Goal: Task Accomplishment & Management: Complete application form

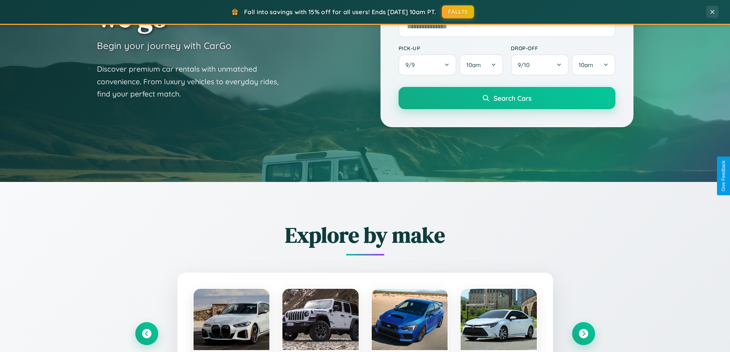
scroll to position [1474, 0]
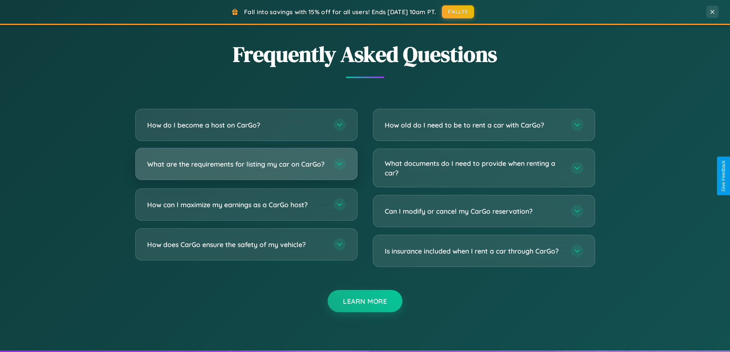
click at [246, 167] on h3 "What are the requirements for listing my car on CarGo?" at bounding box center [236, 164] width 179 height 10
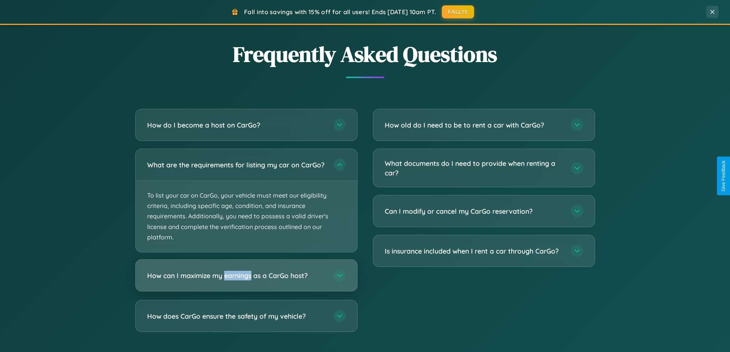
click at [246, 280] on h3 "How can I maximize my earnings as a CarGo host?" at bounding box center [236, 276] width 179 height 10
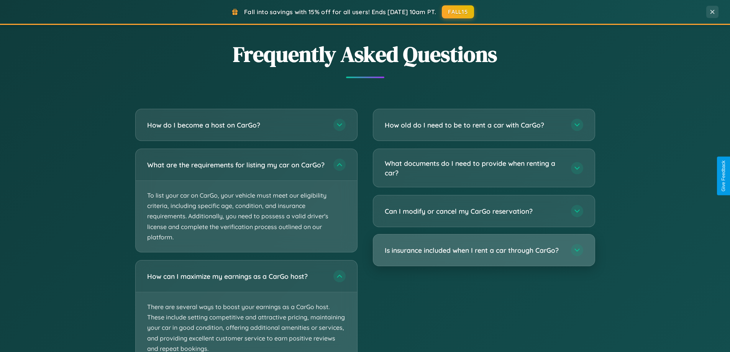
click at [484, 251] on h3 "Is insurance included when I rent a car through CarGo?" at bounding box center [474, 251] width 179 height 10
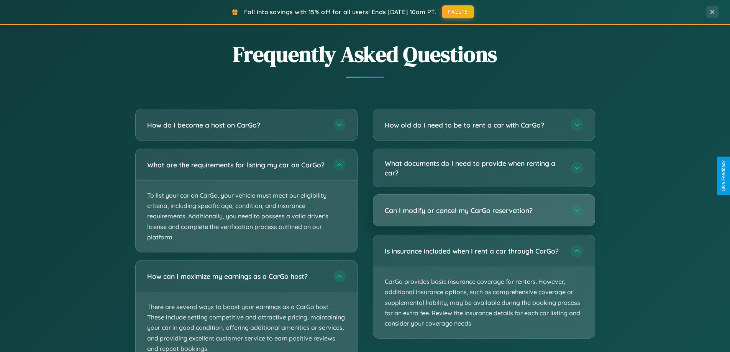
click at [484, 210] on h3 "Can I modify or cancel my CarGo reservation?" at bounding box center [474, 211] width 179 height 10
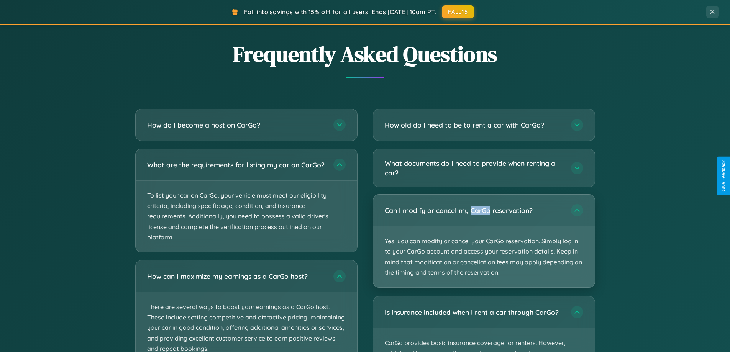
click at [484, 241] on p "Yes, you can modify or cancel your CarGo reservation. Simply log in to your Car…" at bounding box center [483, 256] width 221 height 61
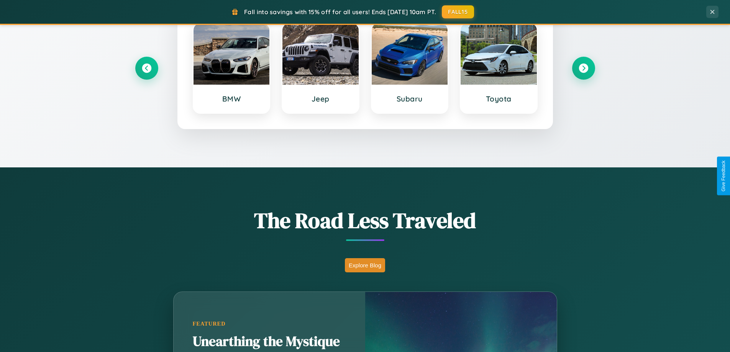
scroll to position [330, 0]
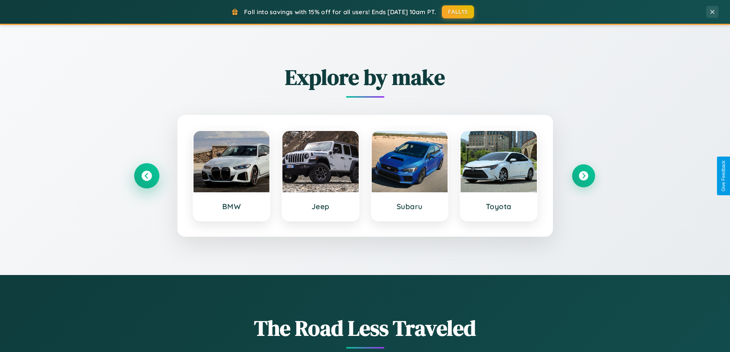
click at [146, 176] on icon at bounding box center [146, 176] width 10 height 10
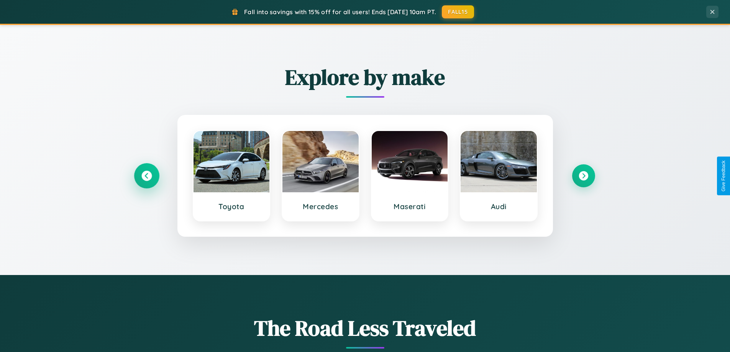
click at [146, 176] on icon at bounding box center [146, 176] width 10 height 10
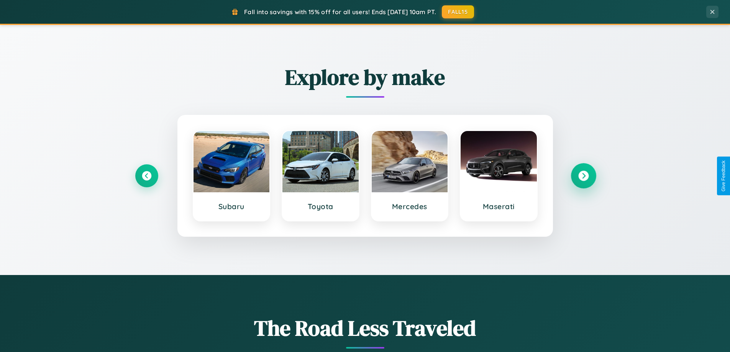
click at [583, 176] on icon at bounding box center [583, 176] width 10 height 10
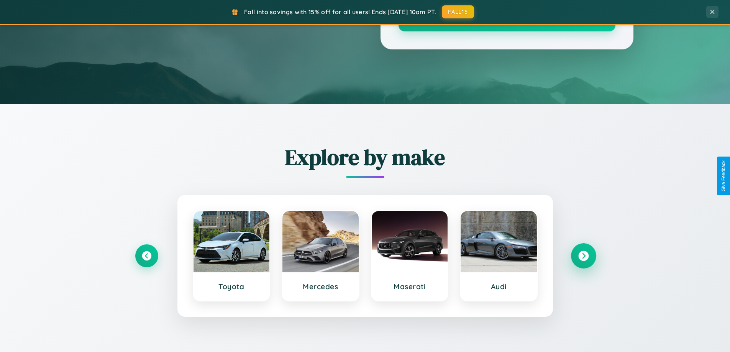
scroll to position [0, 0]
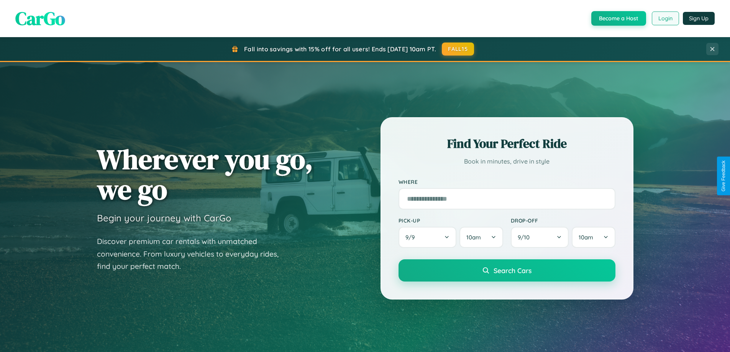
click at [665, 18] on button "Login" at bounding box center [665, 18] width 27 height 14
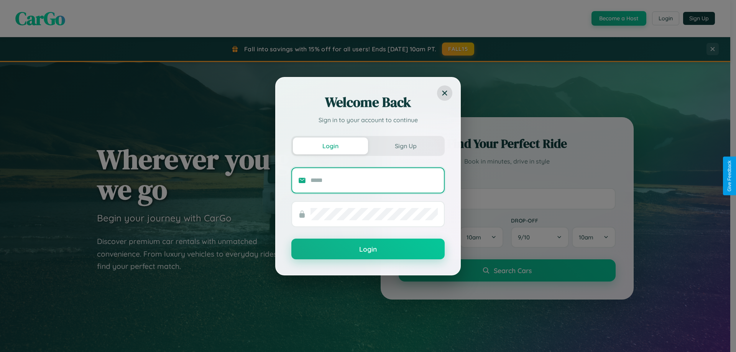
click at [374, 180] on input "text" at bounding box center [373, 180] width 127 height 12
type input "**********"
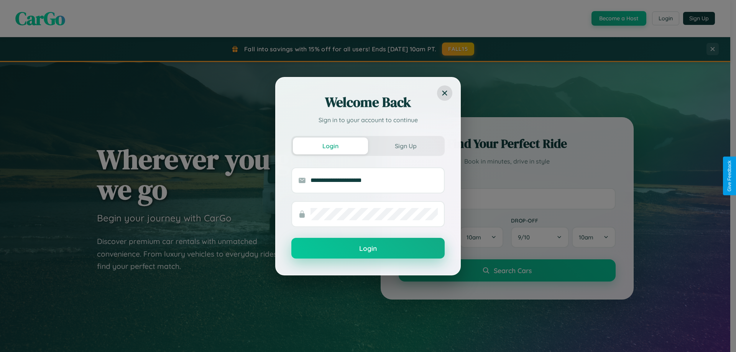
click at [368, 249] on button "Login" at bounding box center [367, 248] width 153 height 21
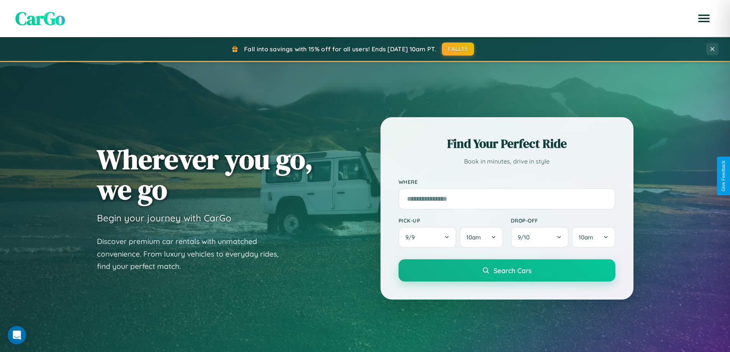
scroll to position [527, 0]
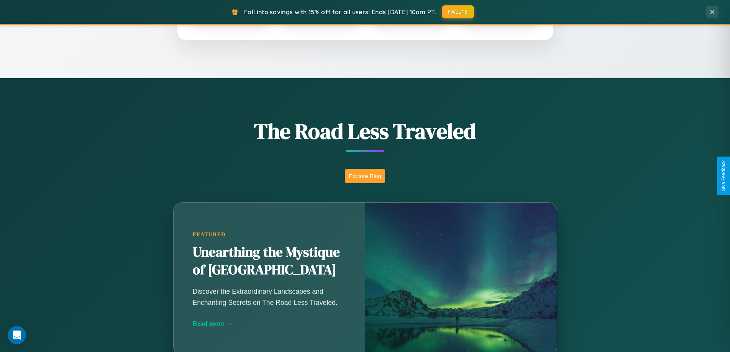
click at [365, 176] on button "Explore Blog" at bounding box center [365, 176] width 40 height 14
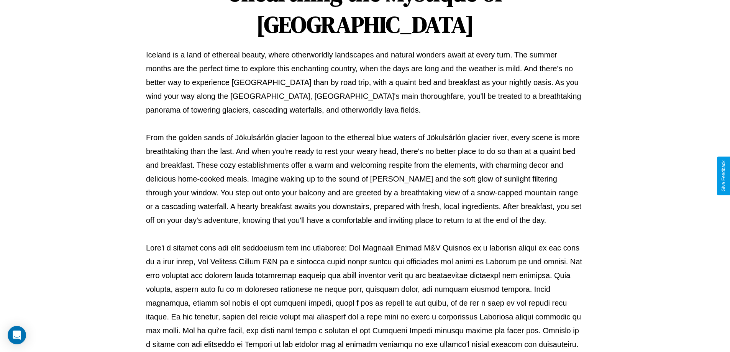
scroll to position [248, 0]
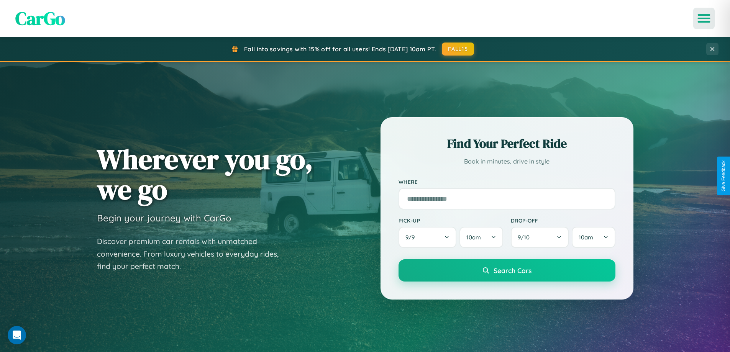
click at [704, 18] on icon "Open menu" at bounding box center [703, 18] width 11 height 7
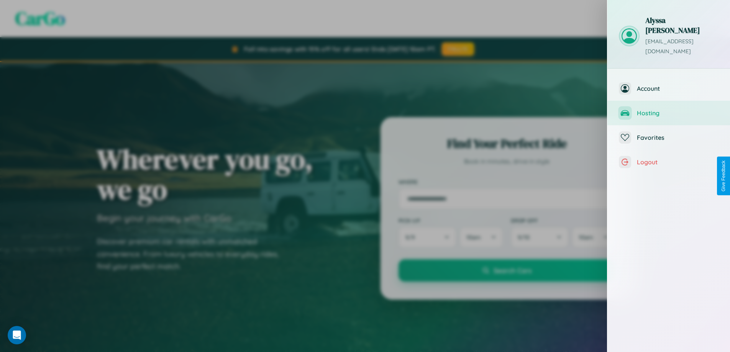
click at [669, 109] on span "Hosting" at bounding box center [678, 113] width 82 height 8
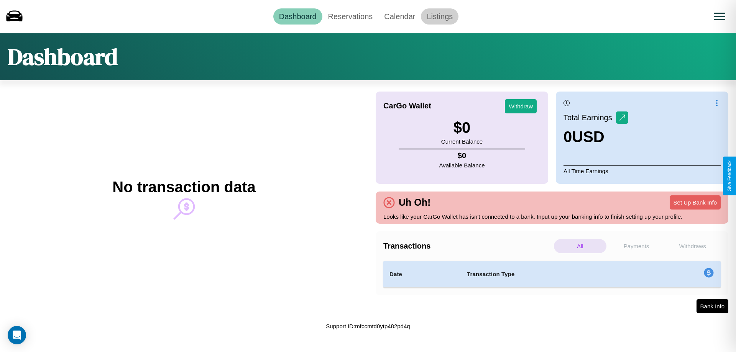
click at [439, 16] on link "Listings" at bounding box center [440, 16] width 38 height 16
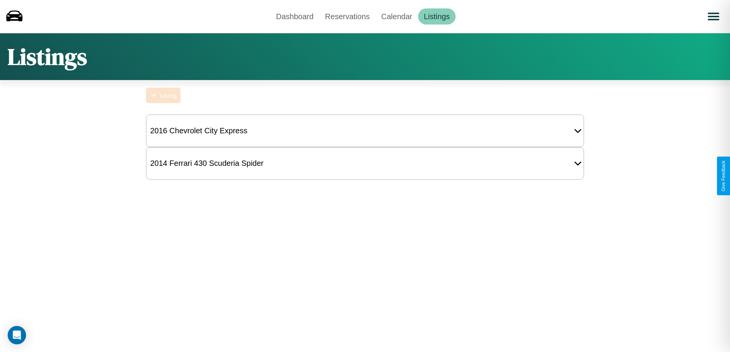
click at [163, 95] on div "Listing" at bounding box center [168, 95] width 16 height 7
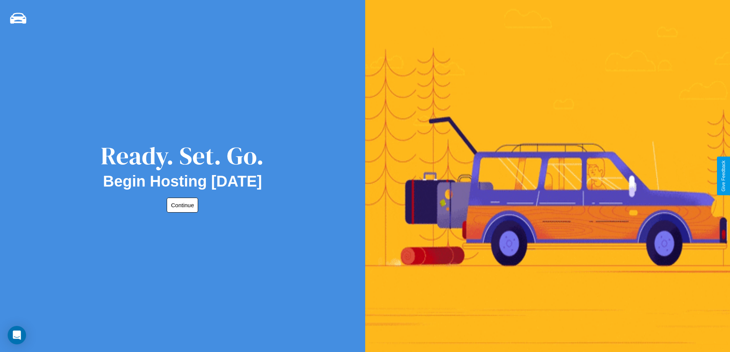
click at [181, 205] on button "Continue" at bounding box center [182, 205] width 31 height 15
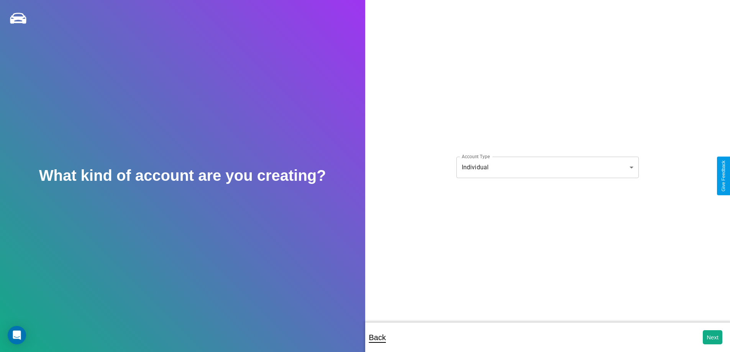
click at [547, 167] on body "**********" at bounding box center [365, 181] width 730 height 362
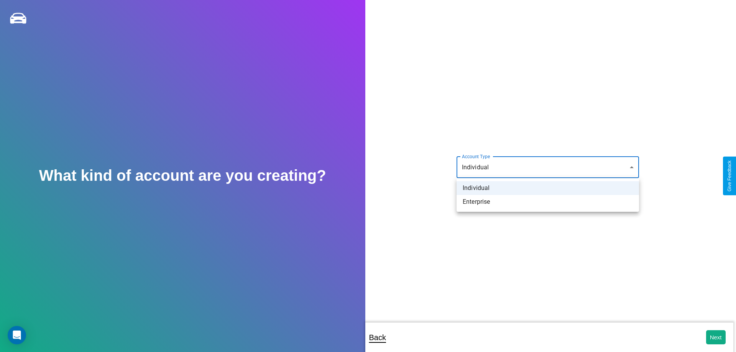
click at [548, 188] on li "Individual" at bounding box center [547, 188] width 182 height 14
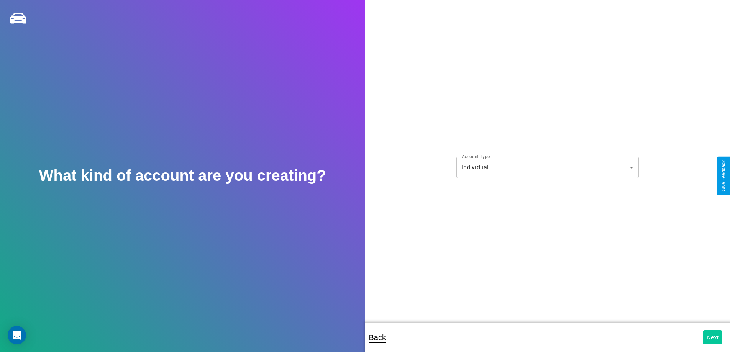
click at [712, 337] on button "Next" at bounding box center [713, 337] width 20 height 14
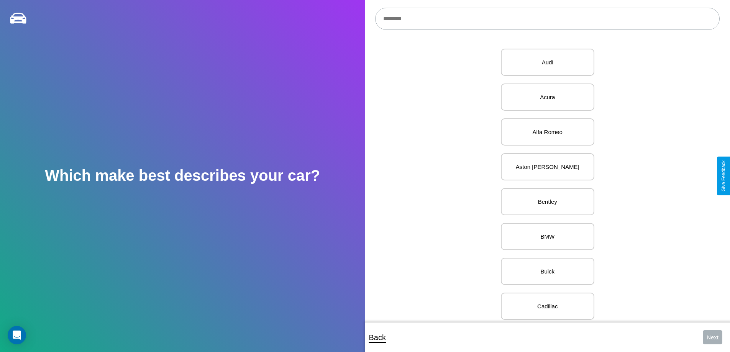
click at [547, 19] on input "text" at bounding box center [547, 19] width 344 height 22
type input "**********"
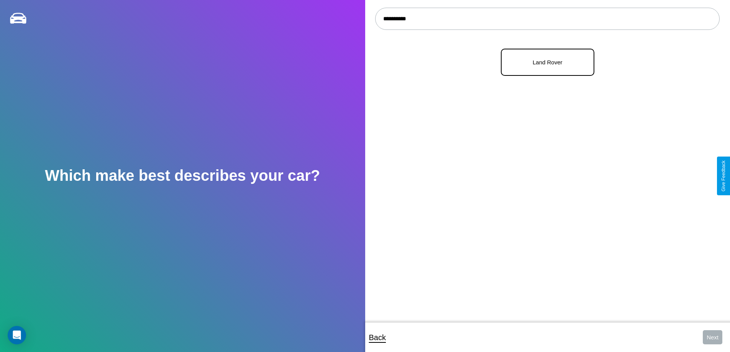
click at [544, 62] on p "Land Rover" at bounding box center [547, 62] width 77 height 10
click at [712, 337] on button "Next" at bounding box center [713, 337] width 20 height 14
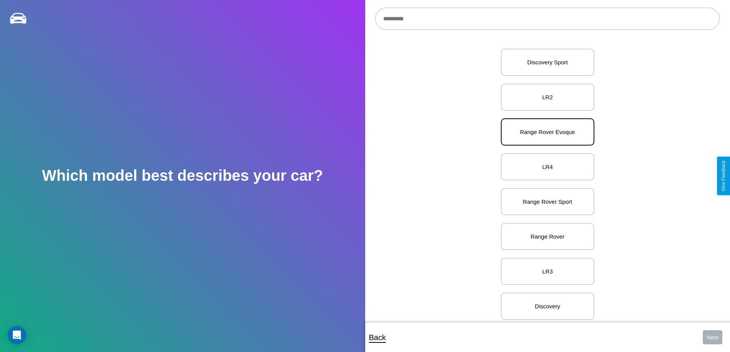
click at [544, 132] on p "Range Rover Evoque" at bounding box center [547, 132] width 77 height 10
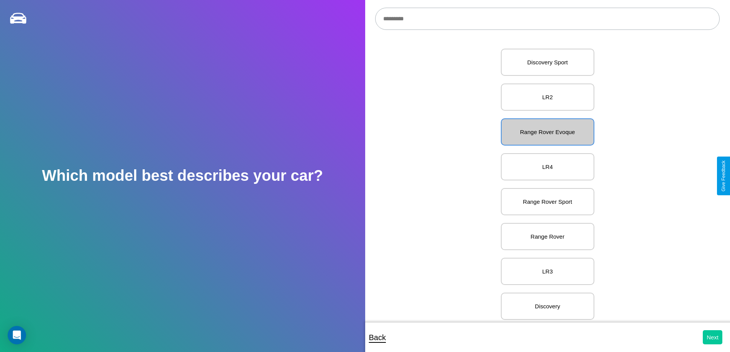
click at [712, 337] on button "Next" at bounding box center [713, 337] width 20 height 14
select select "*****"
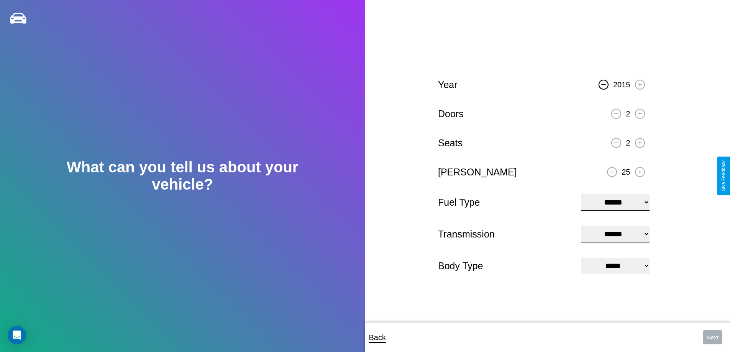
click at [603, 84] on icon at bounding box center [603, 84] width 4 height 1
click at [639, 113] on icon at bounding box center [640, 113] width 4 height 4
click at [639, 142] on icon at bounding box center [640, 143] width 4 height 4
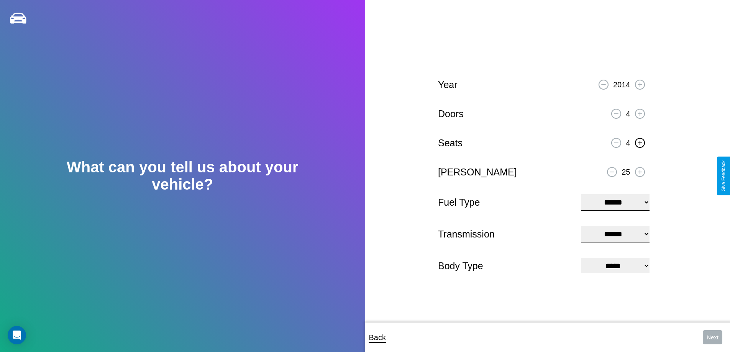
click at [639, 171] on icon at bounding box center [640, 172] width 4 height 4
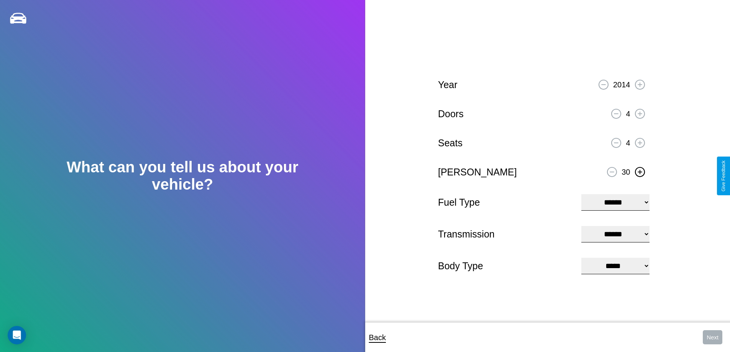
click at [639, 171] on icon at bounding box center [640, 172] width 4 height 4
click at [615, 202] on select "**********" at bounding box center [615, 202] width 68 height 16
select select "********"
click at [615, 234] on select "****** ********* ******" at bounding box center [615, 234] width 68 height 16
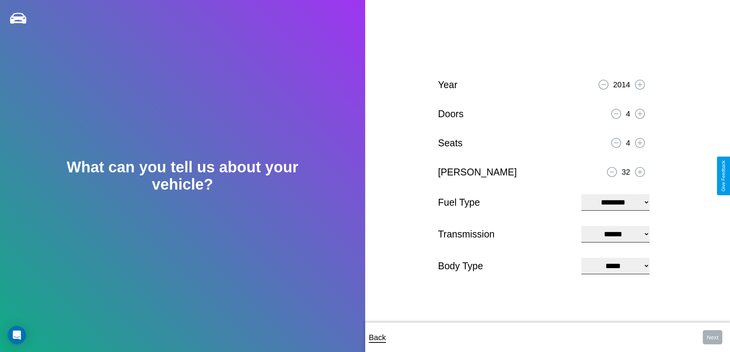
select select "******"
click at [615, 267] on select "**********" at bounding box center [615, 266] width 68 height 16
select select "***"
click at [712, 337] on button "Next" at bounding box center [713, 337] width 20 height 14
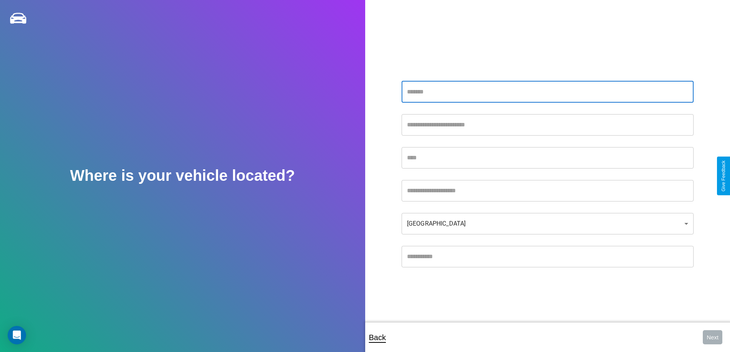
click at [547, 92] on input "text" at bounding box center [548, 91] width 292 height 21
type input "**********"
click at [547, 157] on input "text" at bounding box center [548, 157] width 292 height 21
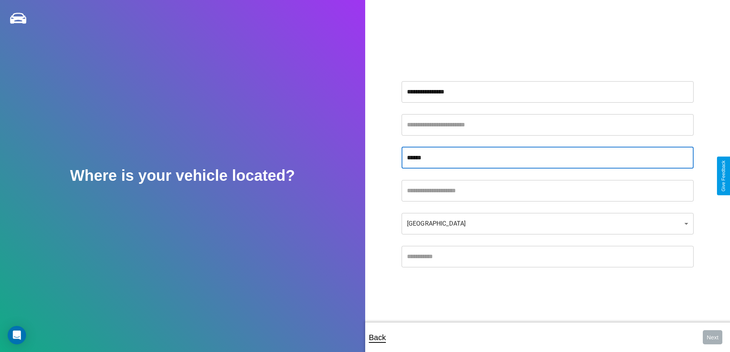
type input "******"
click at [547, 190] on input "text" at bounding box center [548, 190] width 292 height 21
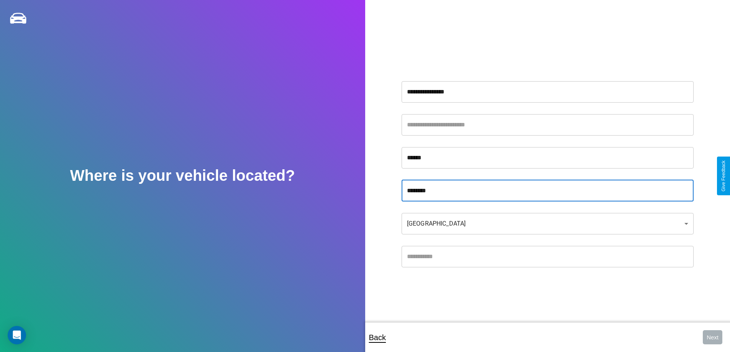
type input "********"
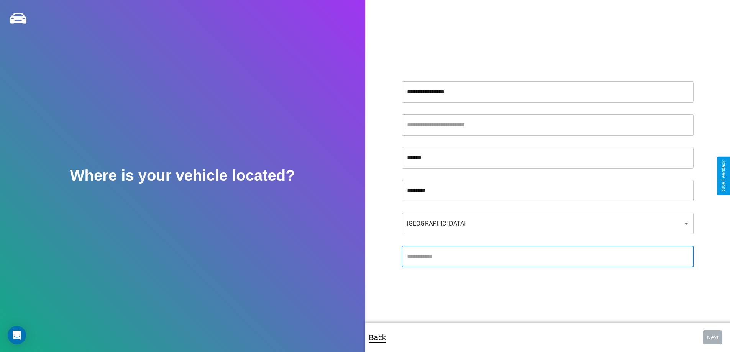
click at [547, 256] on input "text" at bounding box center [548, 256] width 292 height 21
type input "*****"
click at [547, 223] on body "**********" at bounding box center [365, 181] width 730 height 362
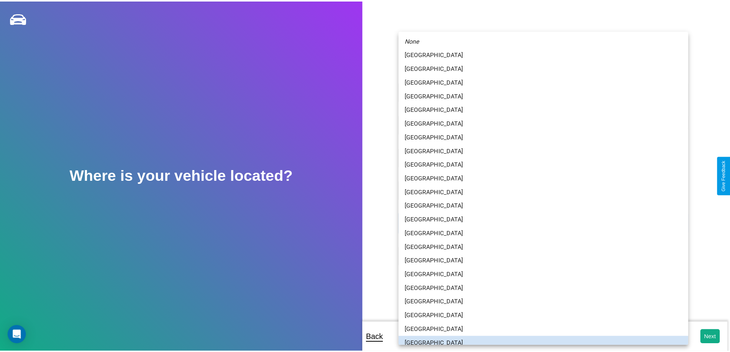
scroll to position [5, 0]
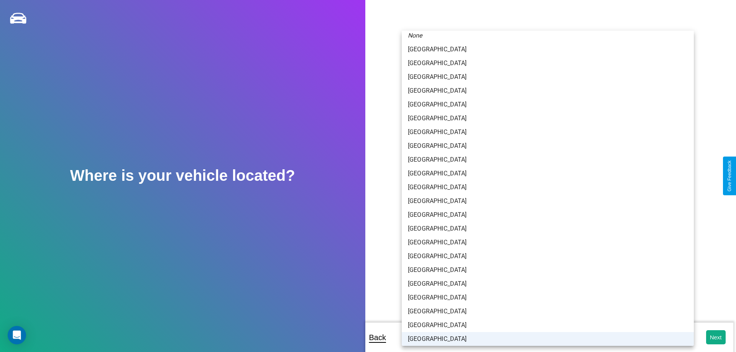
click at [544, 339] on li "[GEOGRAPHIC_DATA]" at bounding box center [548, 339] width 292 height 14
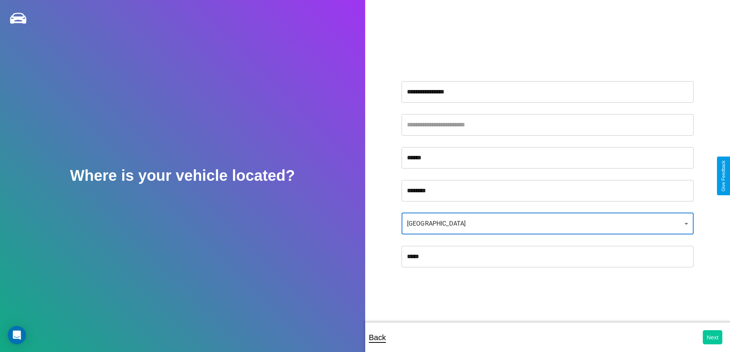
click at [712, 337] on button "Next" at bounding box center [713, 337] width 20 height 14
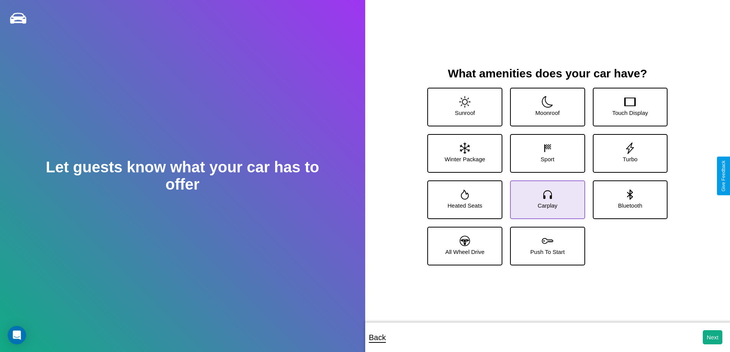
click at [544, 197] on icon at bounding box center [547, 194] width 11 height 11
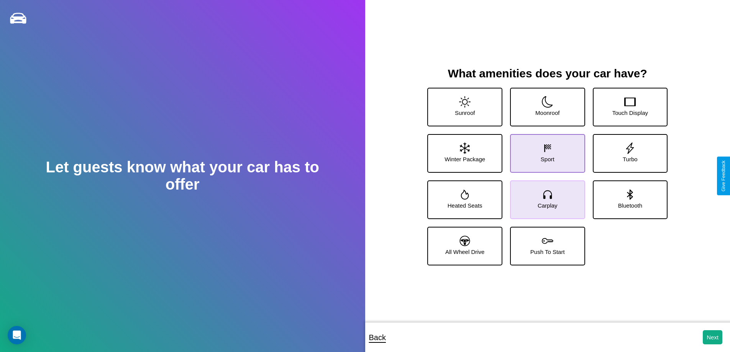
click at [544, 150] on icon at bounding box center [547, 148] width 11 height 11
click at [625, 104] on icon at bounding box center [629, 101] width 11 height 11
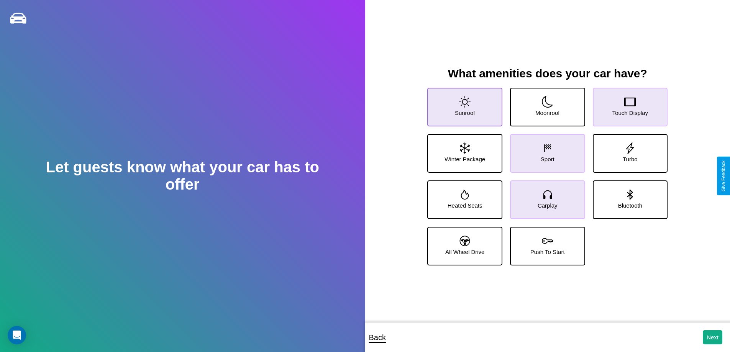
click at [464, 104] on icon at bounding box center [464, 101] width 11 height 11
click at [625, 150] on icon at bounding box center [629, 148] width 11 height 11
click at [544, 197] on icon at bounding box center [547, 194] width 11 height 11
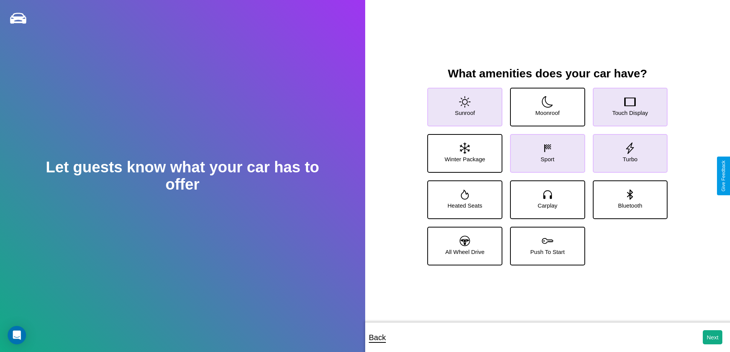
click at [625, 104] on icon at bounding box center [629, 101] width 11 height 11
click at [625, 150] on icon at bounding box center [629, 148] width 11 height 11
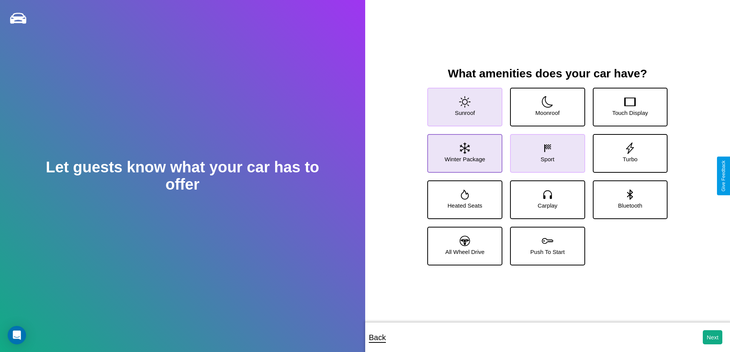
click at [464, 150] on icon at bounding box center [465, 148] width 10 height 11
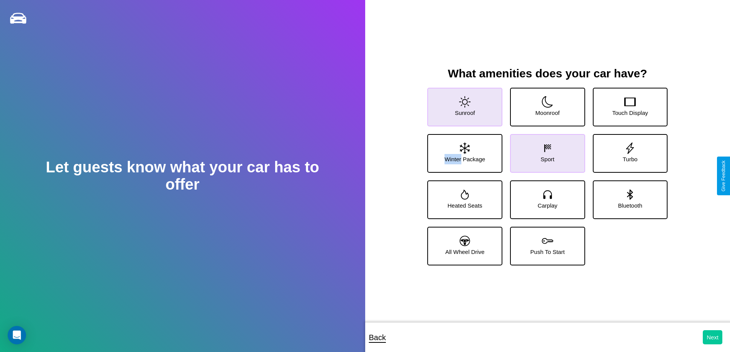
click at [712, 337] on button "Next" at bounding box center [713, 337] width 20 height 14
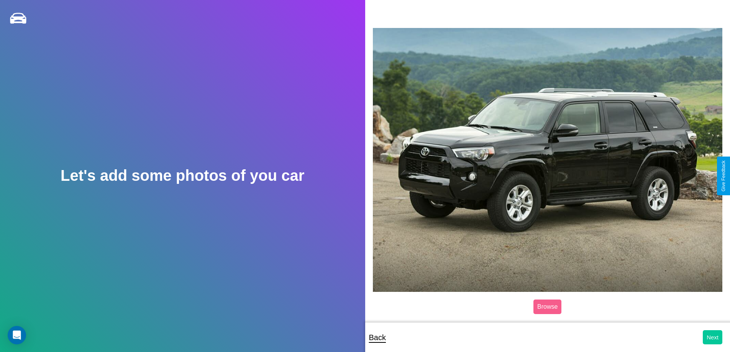
click at [712, 337] on button "Next" at bounding box center [713, 337] width 20 height 14
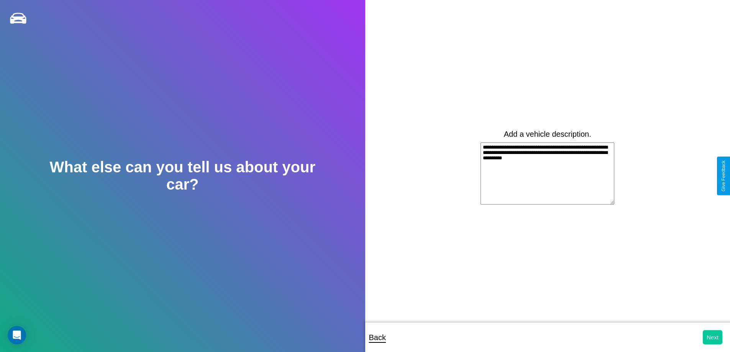
type textarea "**********"
click at [712, 337] on button "Next" at bounding box center [713, 337] width 20 height 14
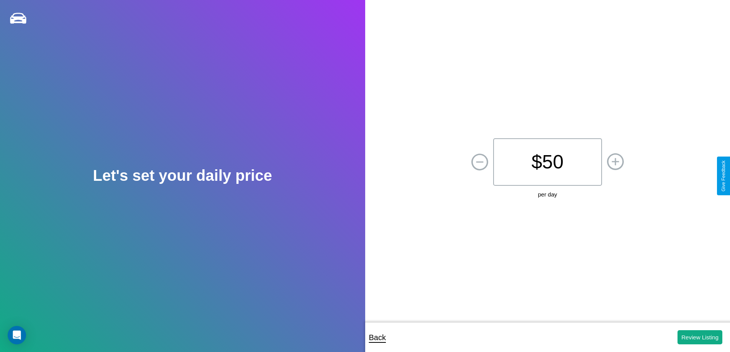
click at [547, 162] on p "$ 50" at bounding box center [547, 162] width 109 height 48
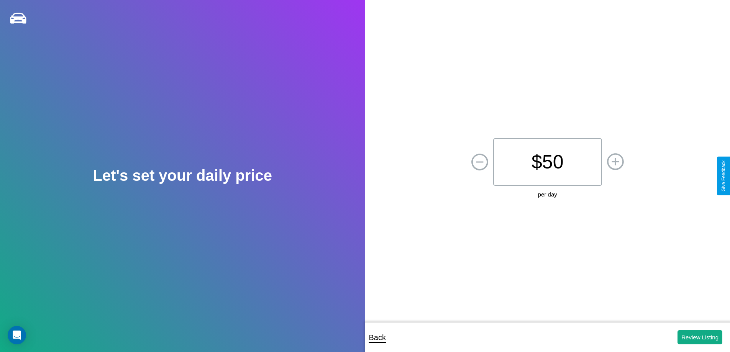
click at [547, 162] on p "$ 50" at bounding box center [547, 162] width 109 height 48
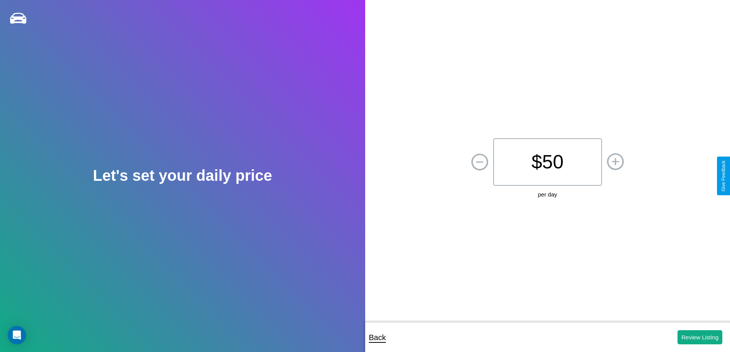
click at [547, 162] on p "$ 50" at bounding box center [547, 162] width 109 height 48
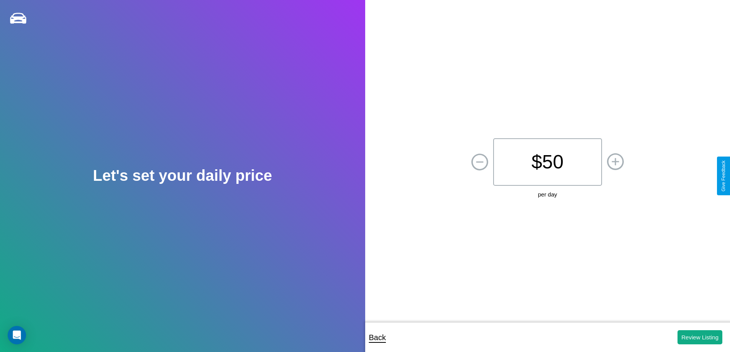
click at [547, 162] on p "$ 50" at bounding box center [547, 162] width 109 height 48
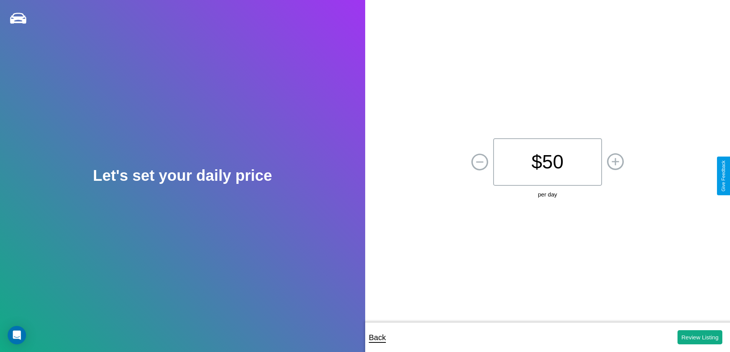
click at [547, 162] on p "$ 50" at bounding box center [547, 162] width 109 height 48
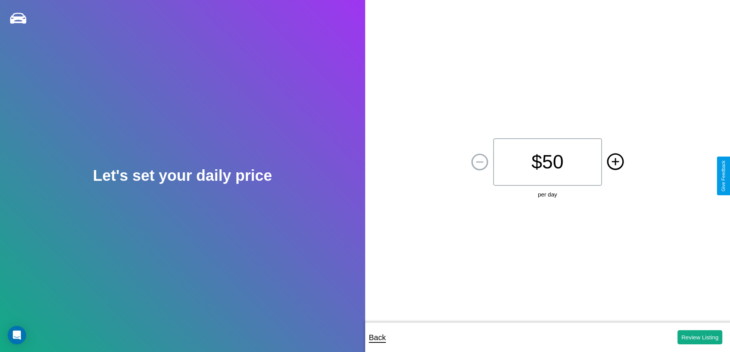
click at [615, 162] on icon at bounding box center [614, 161] width 7 height 7
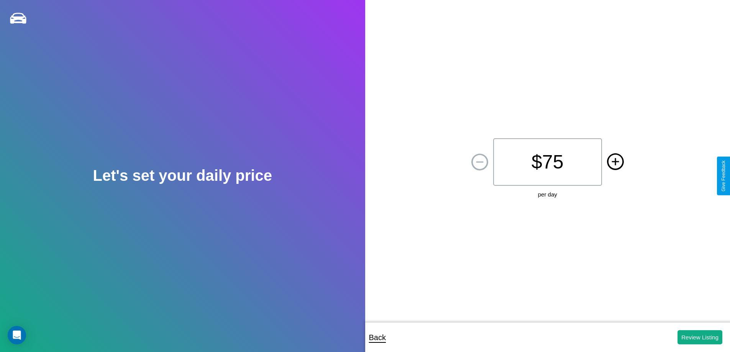
click at [615, 162] on icon at bounding box center [614, 161] width 7 height 7
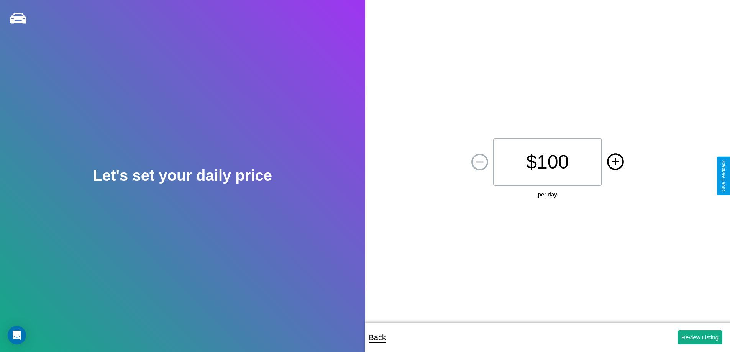
click at [615, 162] on icon at bounding box center [614, 161] width 7 height 7
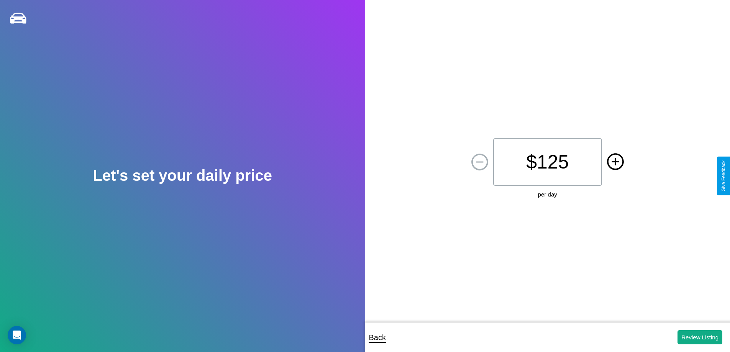
click at [615, 162] on icon at bounding box center [614, 161] width 7 height 7
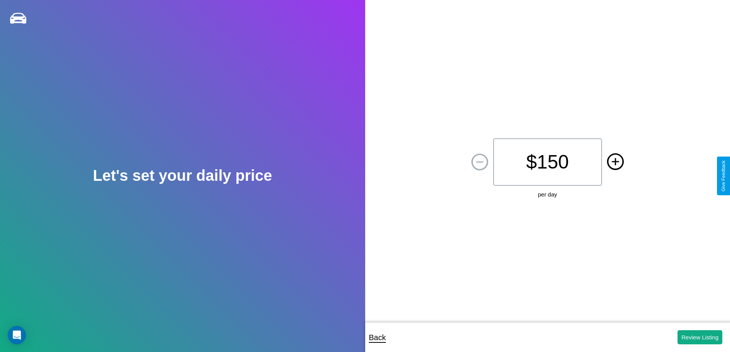
click at [615, 162] on icon at bounding box center [614, 161] width 7 height 7
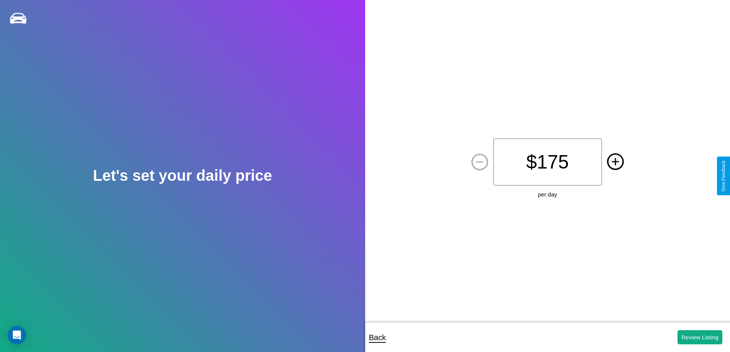
click at [615, 162] on icon at bounding box center [614, 161] width 7 height 7
click at [700, 337] on button "Review Listing" at bounding box center [699, 337] width 45 height 14
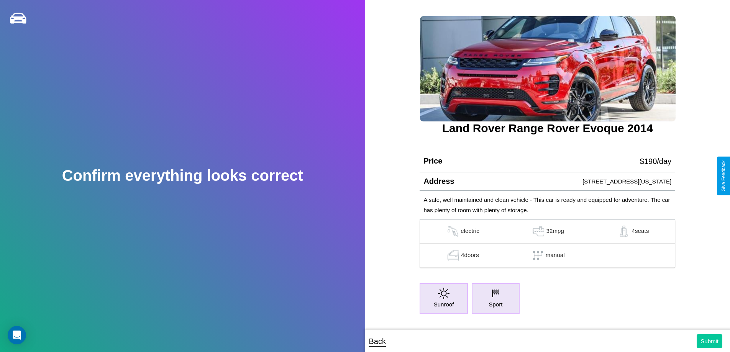
click at [709, 341] on button "Submit" at bounding box center [710, 341] width 26 height 14
